Goal: Navigation & Orientation: Find specific page/section

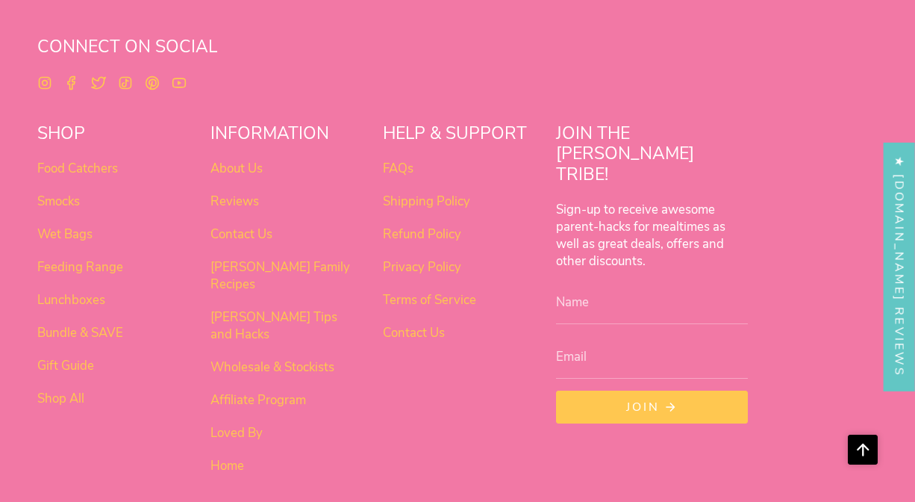
scroll to position [946, 0]
